Goal: Transaction & Acquisition: Purchase product/service

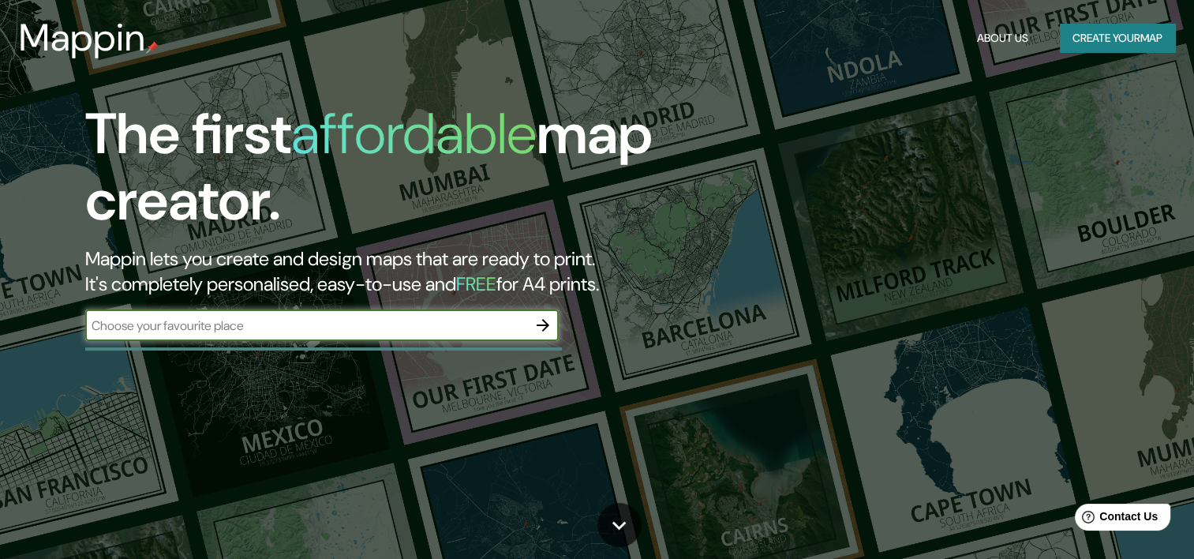
click at [395, 318] on input "text" at bounding box center [306, 325] width 442 height 18
type input "[GEOGRAPHIC_DATA]"
click at [527, 321] on button "button" at bounding box center [543, 325] width 32 height 32
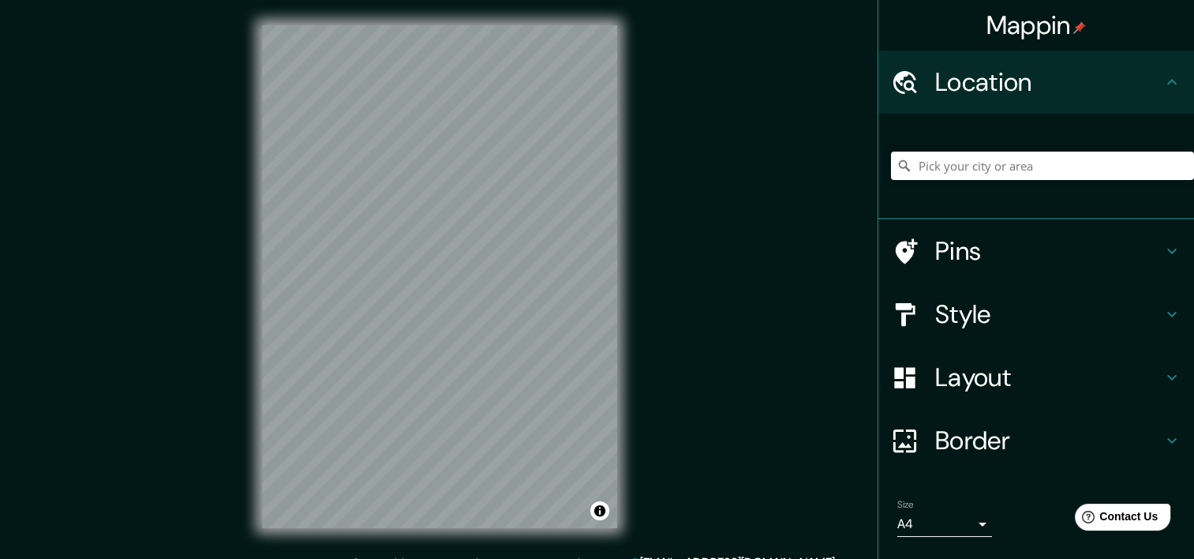
click at [621, 325] on div "© Mapbox © OpenStreetMap Improve this map" at bounding box center [440, 276] width 406 height 553
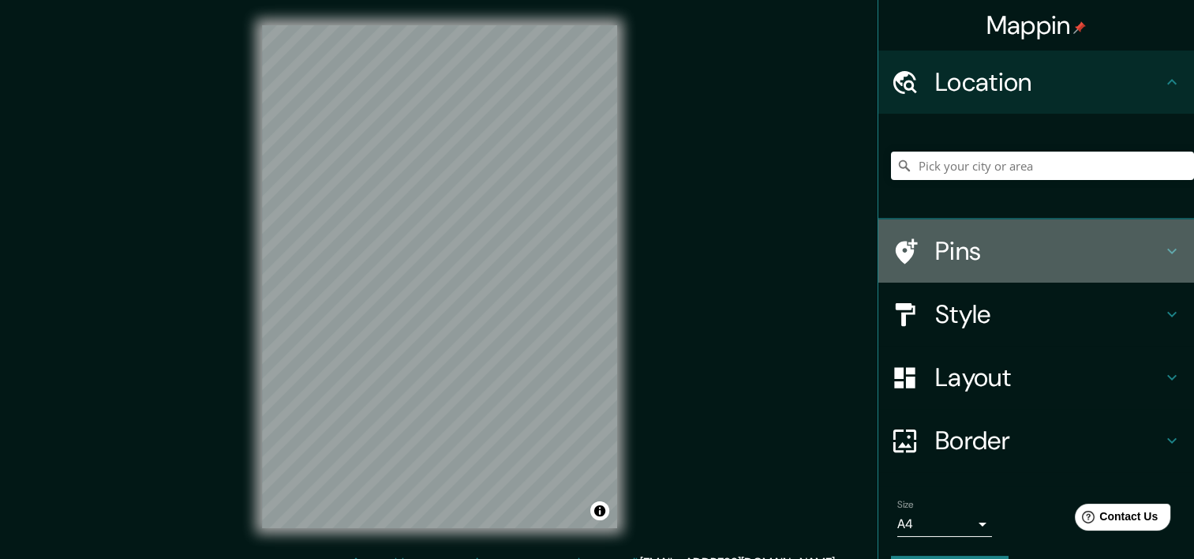
click at [988, 258] on h4 "Pins" at bounding box center [1048, 251] width 227 height 32
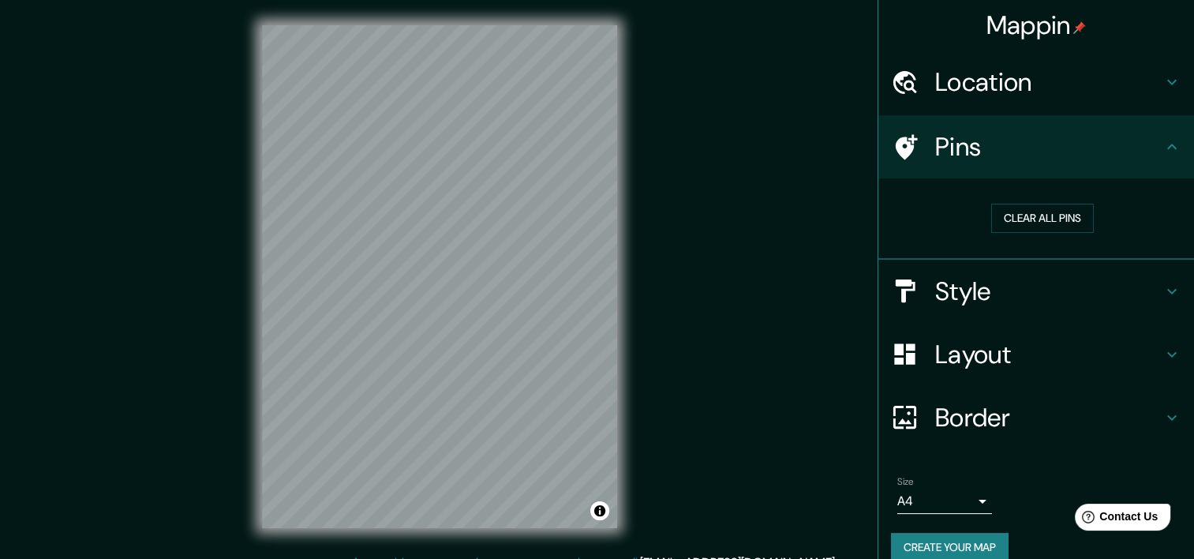
click at [1146, 155] on h4 "Pins" at bounding box center [1048, 147] width 227 height 32
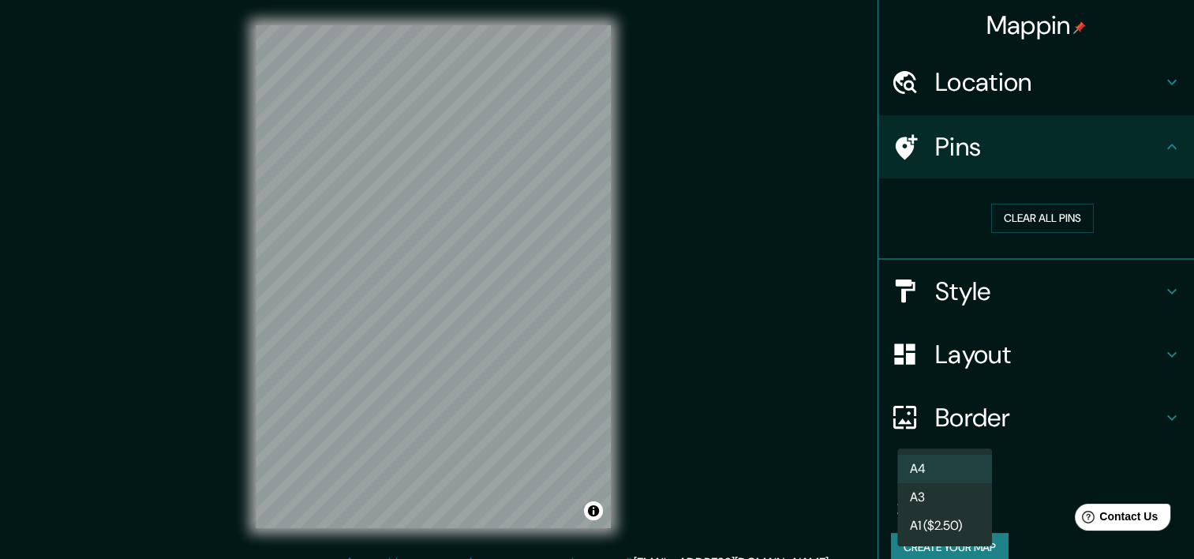
click at [959, 496] on body "Mappin Location Pins Clear all pins Style Layout Border Choose a border. Hint :…" at bounding box center [597, 279] width 1194 height 559
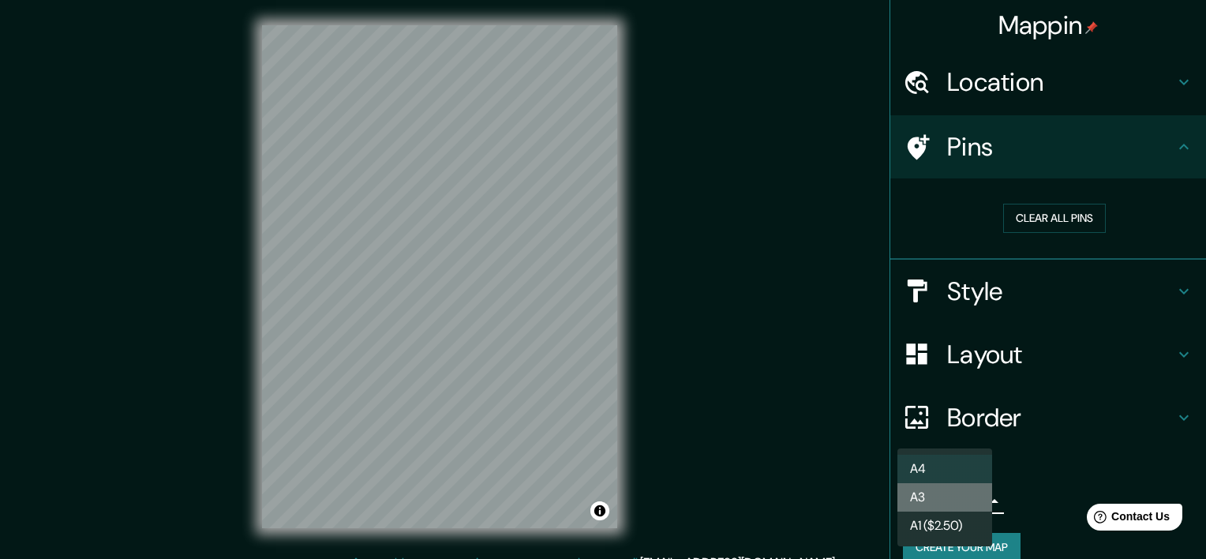
click at [958, 503] on li "A3" at bounding box center [944, 497] width 95 height 28
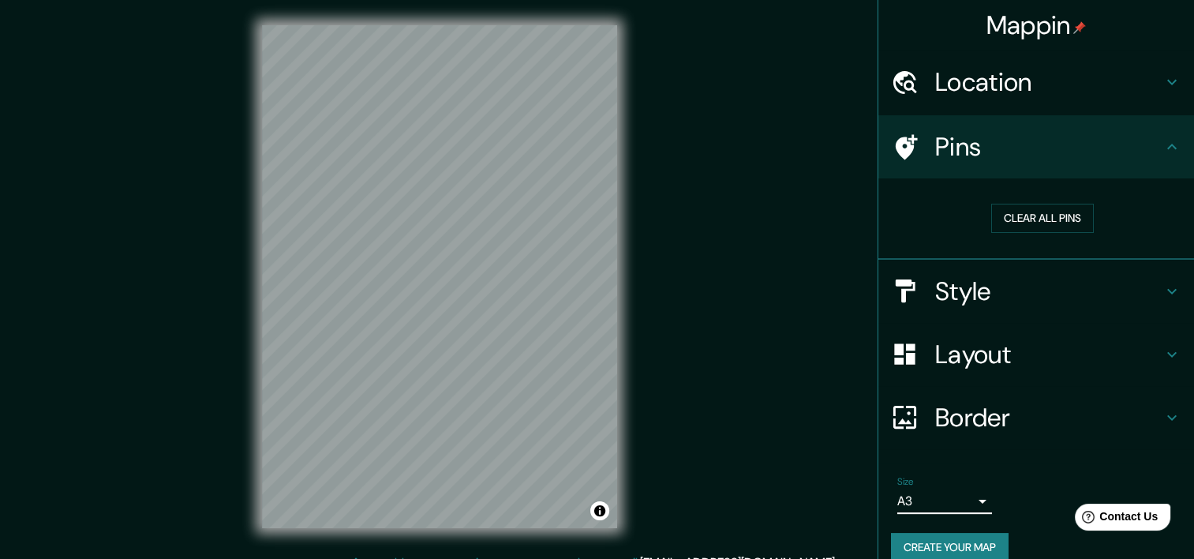
click at [958, 503] on body "Mappin Location Pins Clear all pins Style Layout Border Choose a border. Hint :…" at bounding box center [597, 279] width 1194 height 559
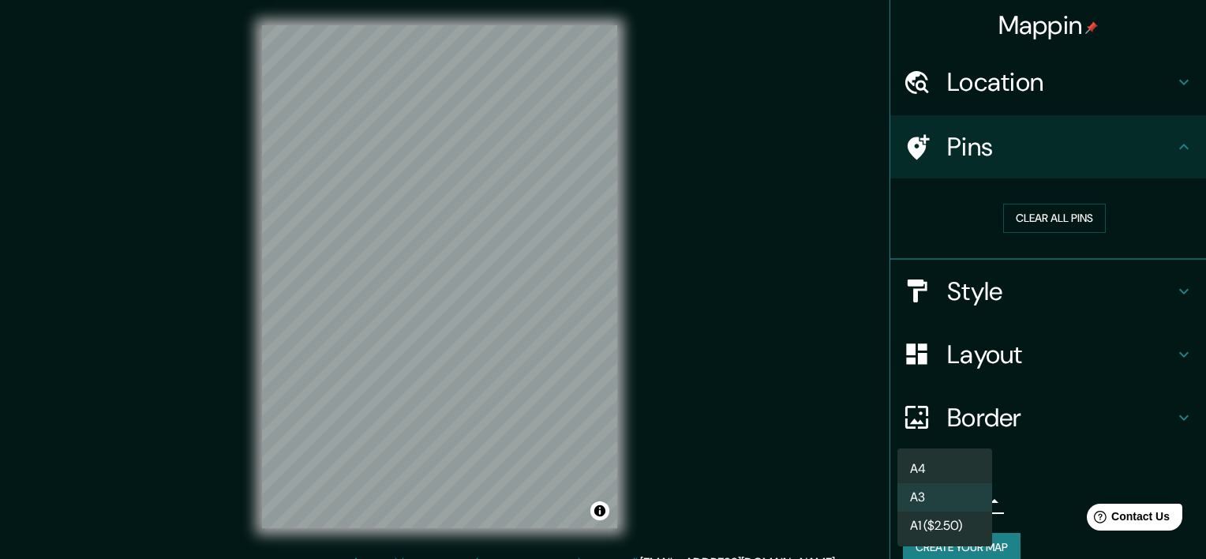
click at [954, 474] on li "A4" at bounding box center [944, 469] width 95 height 28
type input "single"
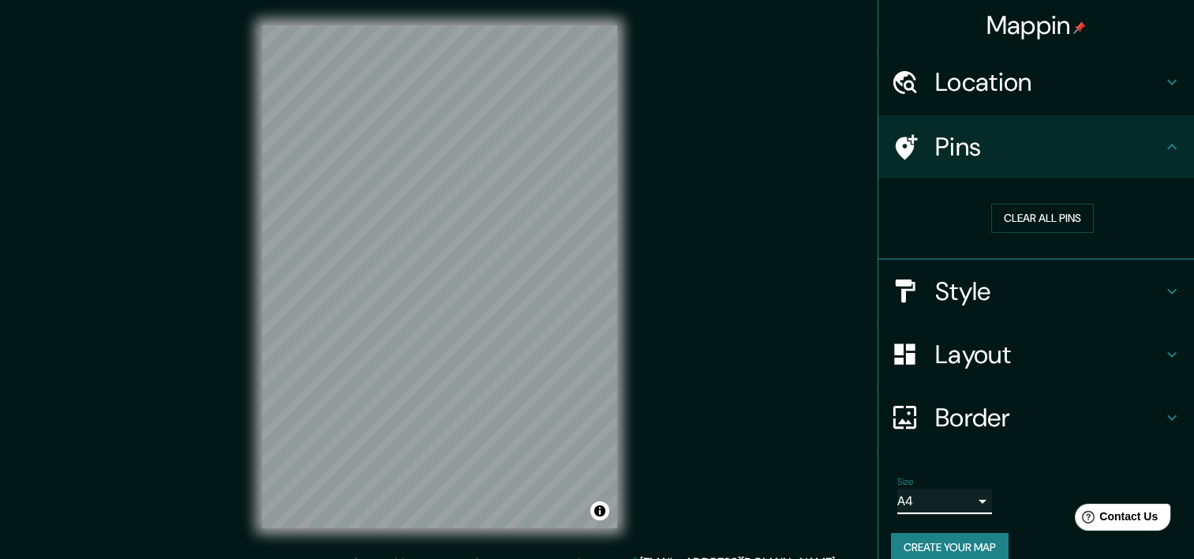
scroll to position [20, 0]
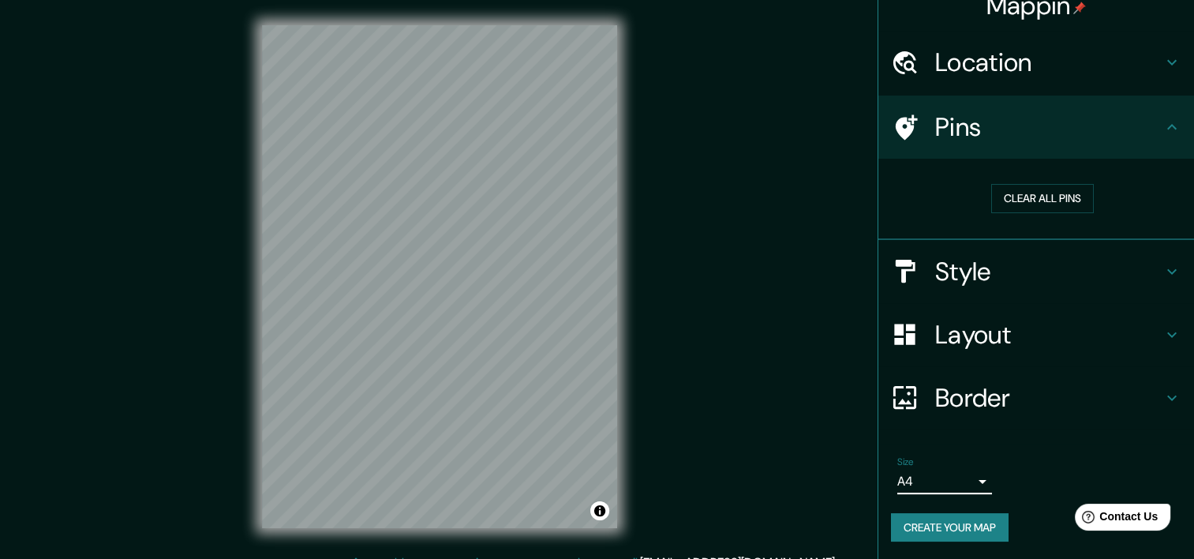
drag, startPoint x: 1008, startPoint y: 400, endPoint x: 1020, endPoint y: 418, distance: 22.1
click at [1015, 408] on h4 "Border" at bounding box center [1048, 398] width 227 height 32
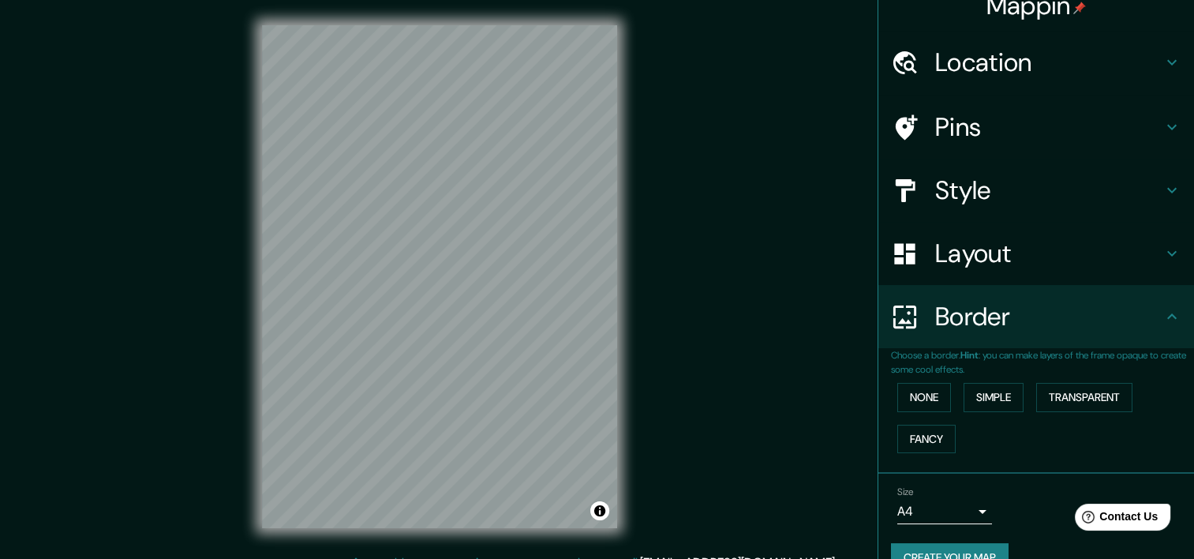
drag, startPoint x: 1089, startPoint y: 325, endPoint x: 1091, endPoint y: 317, distance: 8.0
click at [1090, 325] on h4 "Border" at bounding box center [1048, 317] width 227 height 32
drag, startPoint x: 1099, startPoint y: 195, endPoint x: 1103, endPoint y: 203, distance: 8.8
click at [1099, 194] on h4 "Style" at bounding box center [1048, 190] width 227 height 32
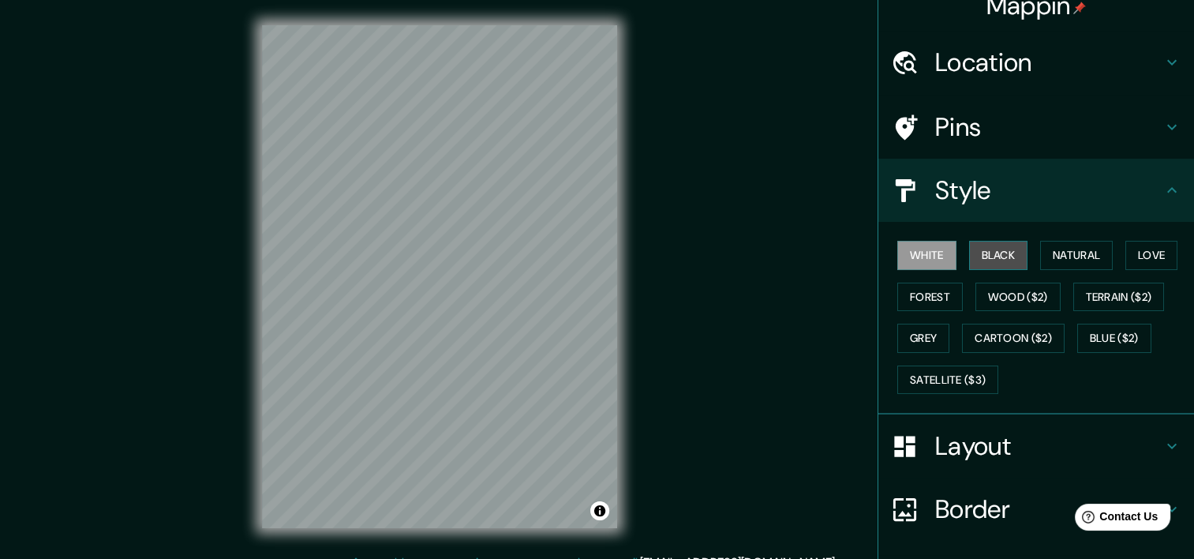
click at [1013, 257] on button "Black" at bounding box center [998, 255] width 59 height 29
click at [1095, 259] on button "Natural" at bounding box center [1076, 255] width 73 height 29
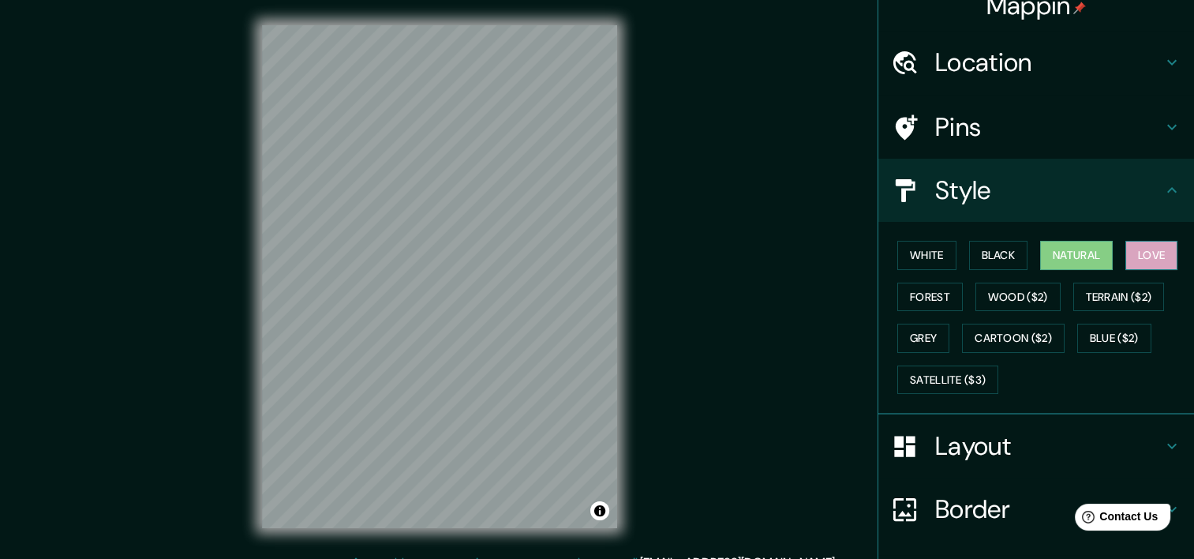
click at [1126, 256] on button "Love" at bounding box center [1151, 255] width 52 height 29
click at [1127, 295] on button "Terrain ($2)" at bounding box center [1119, 297] width 92 height 29
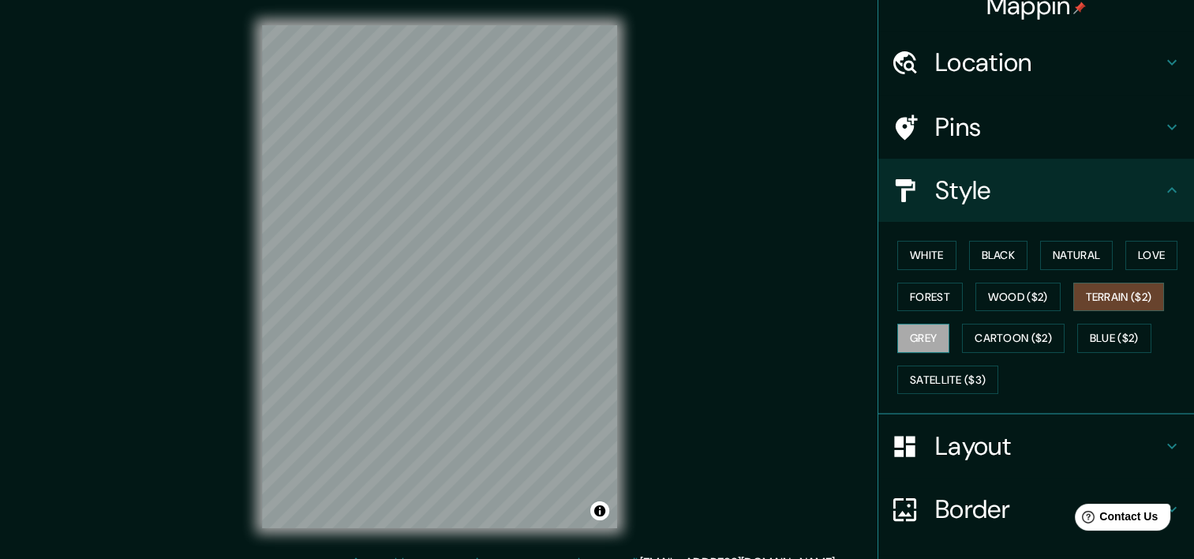
drag, startPoint x: 896, startPoint y: 318, endPoint x: 913, endPoint y: 331, distance: 21.9
click at [897, 317] on div "White Black Natural Love Forest Wood ($2) Terrain ($2) Grey Cartoon ($2) Blue (…" at bounding box center [1042, 317] width 303 height 166
click at [913, 332] on button "Grey" at bounding box center [923, 338] width 52 height 29
click at [926, 300] on button "Forest" at bounding box center [930, 297] width 66 height 29
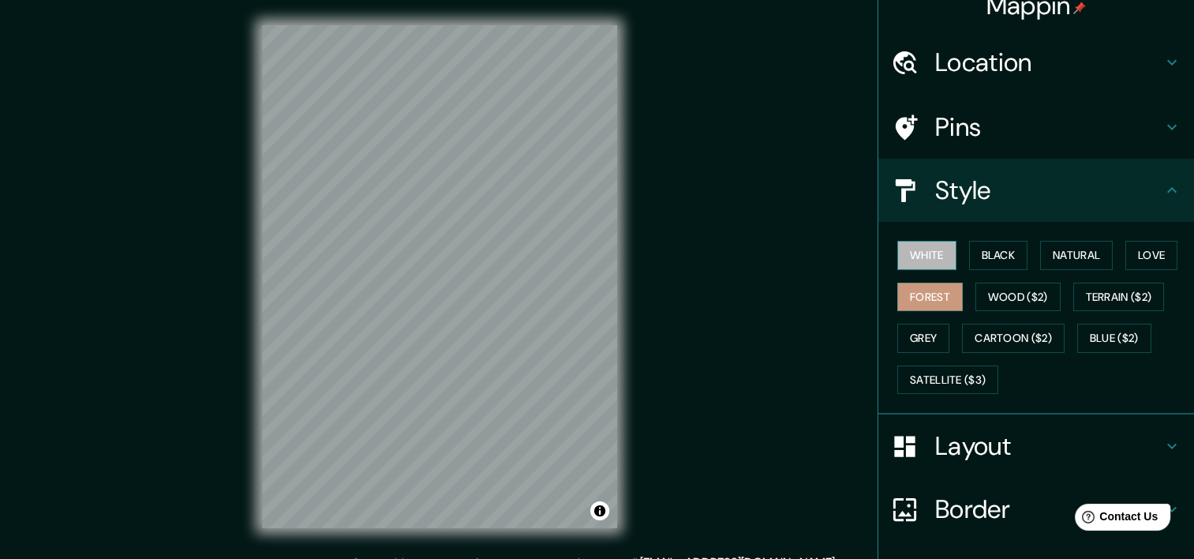
click at [919, 243] on button "White" at bounding box center [926, 255] width 59 height 29
